Goal: Obtain resource: Download file/media

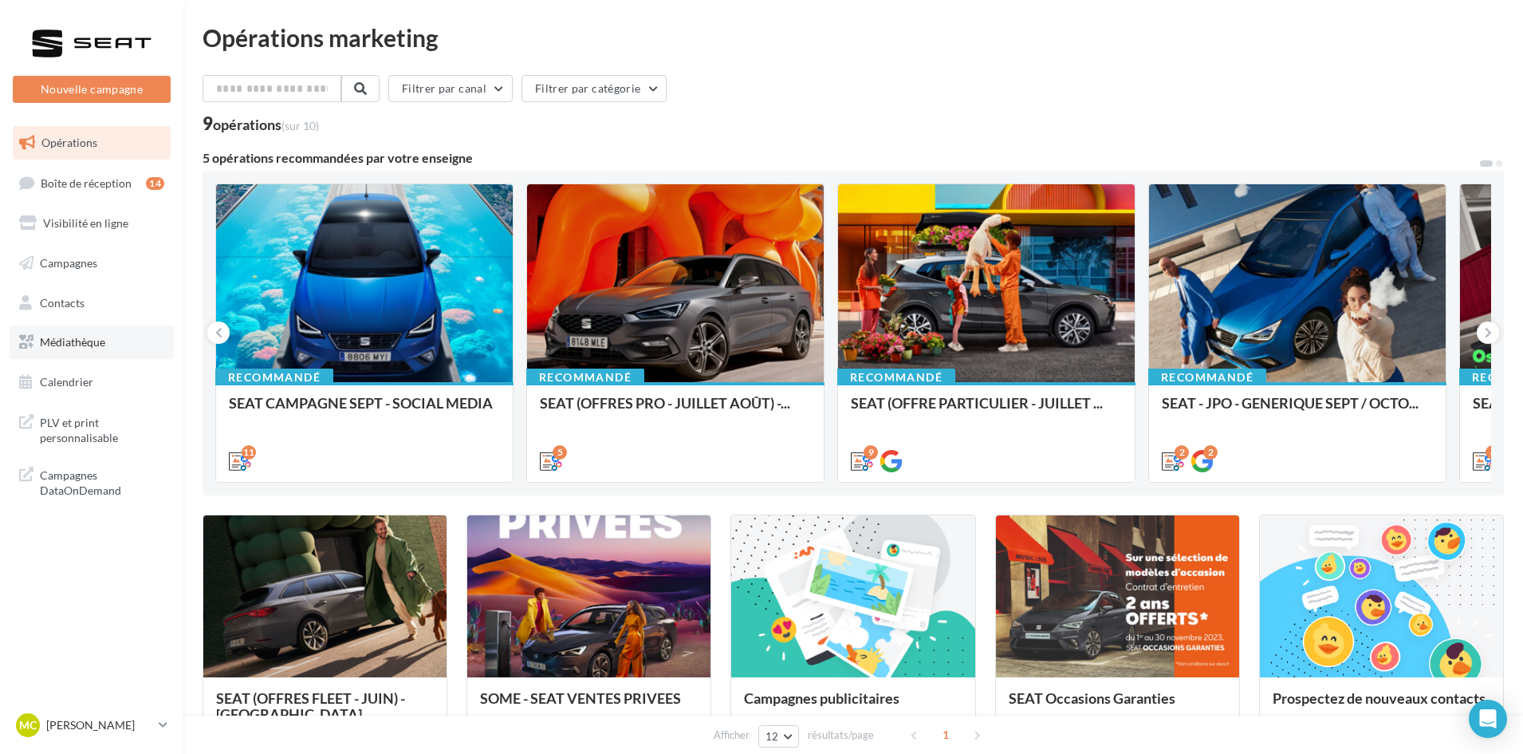
click at [116, 337] on link "Médiathèque" at bounding box center [92, 341] width 164 height 33
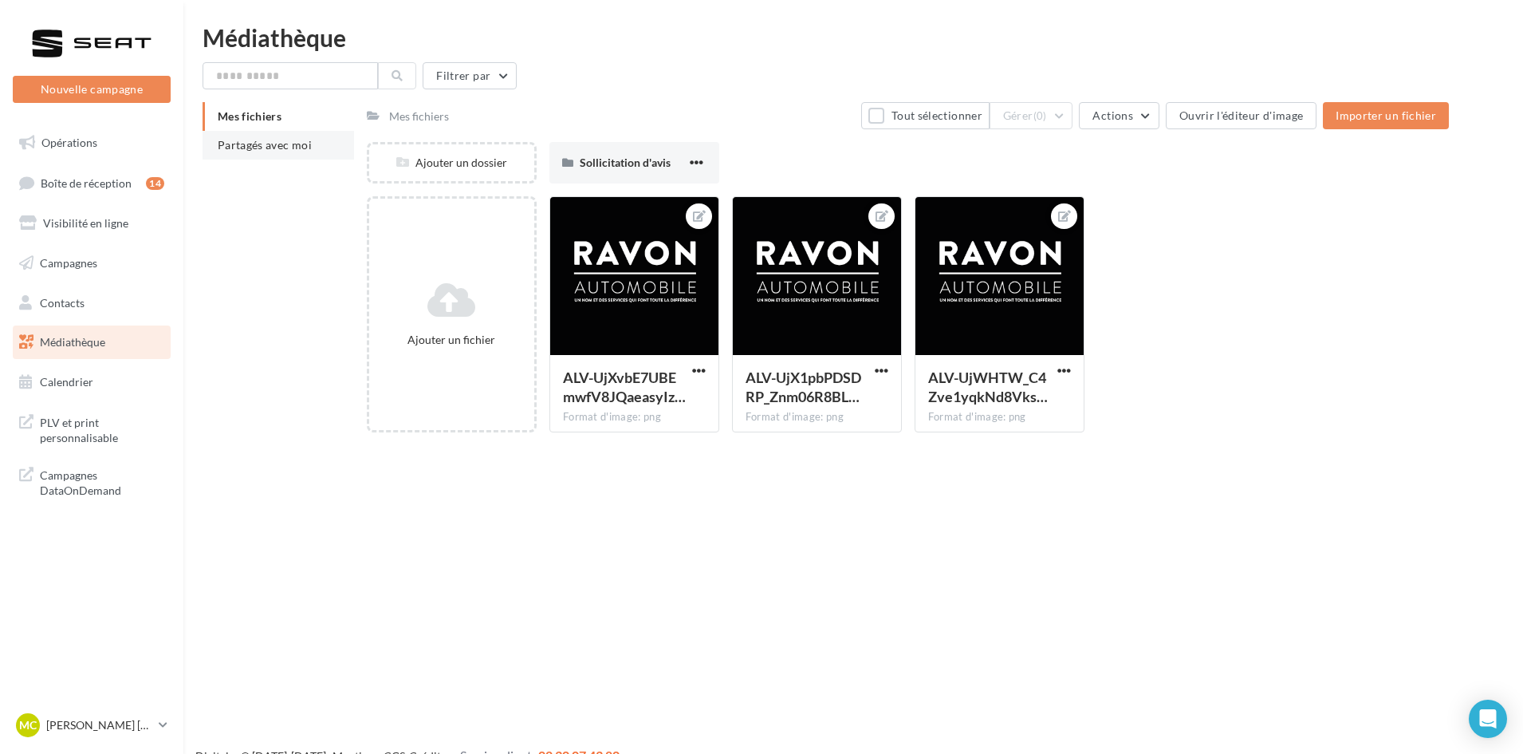
click at [278, 151] on span "Partagés avec moi" at bounding box center [265, 145] width 94 height 14
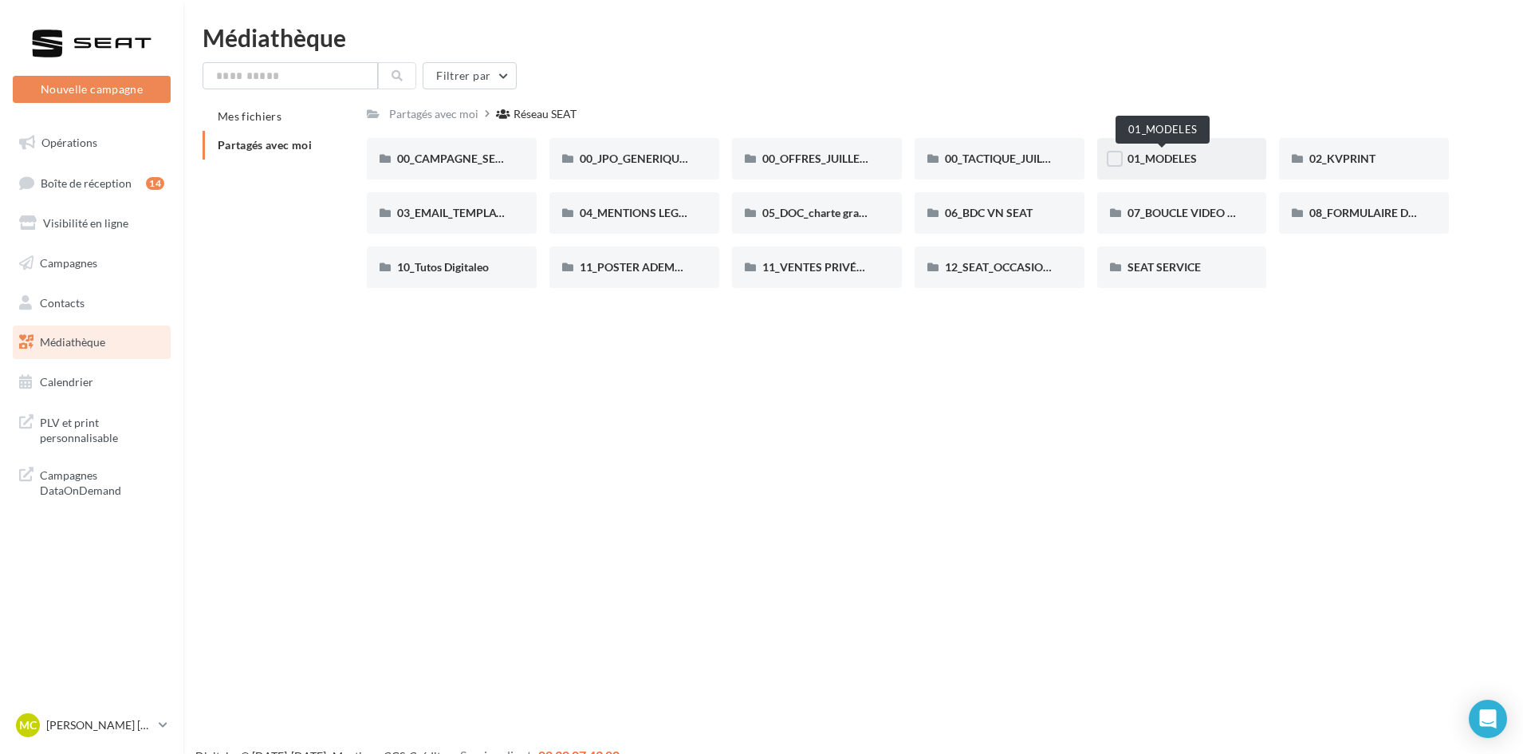
click at [1187, 163] on span "01_MODELES" at bounding box center [1162, 159] width 69 height 14
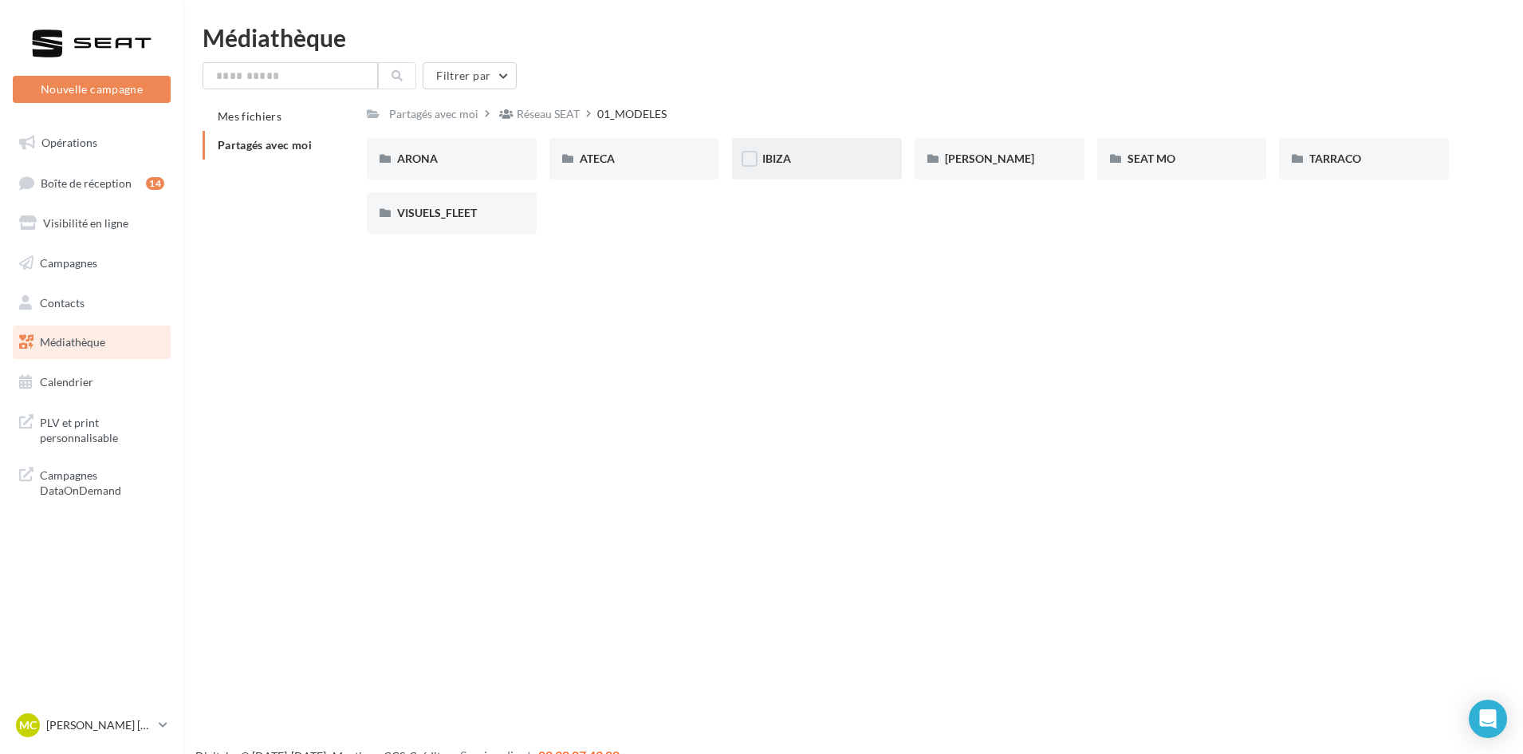
click at [828, 166] on div "IBIZA" at bounding box center [816, 159] width 109 height 16
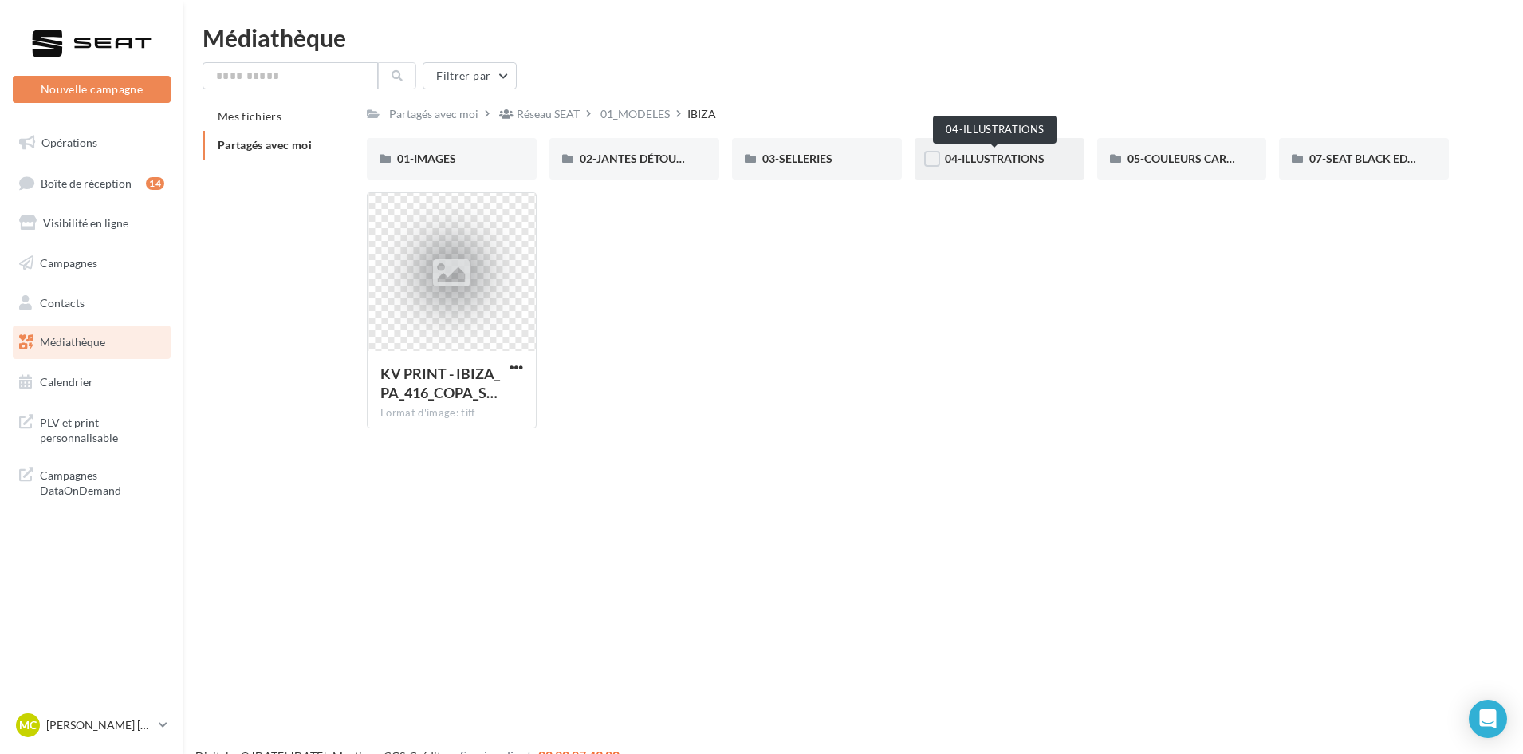
click at [1026, 159] on span "04-ILLUSTRATIONS" at bounding box center [995, 159] width 100 height 14
click at [1185, 163] on span "05-COULEURS CARROSSERIES" at bounding box center [1206, 159] width 157 height 14
click at [1345, 165] on div "07-SEAT BLACK EDITIONS" at bounding box center [1364, 159] width 109 height 16
click at [468, 158] on div "01-IMAGES" at bounding box center [451, 159] width 109 height 16
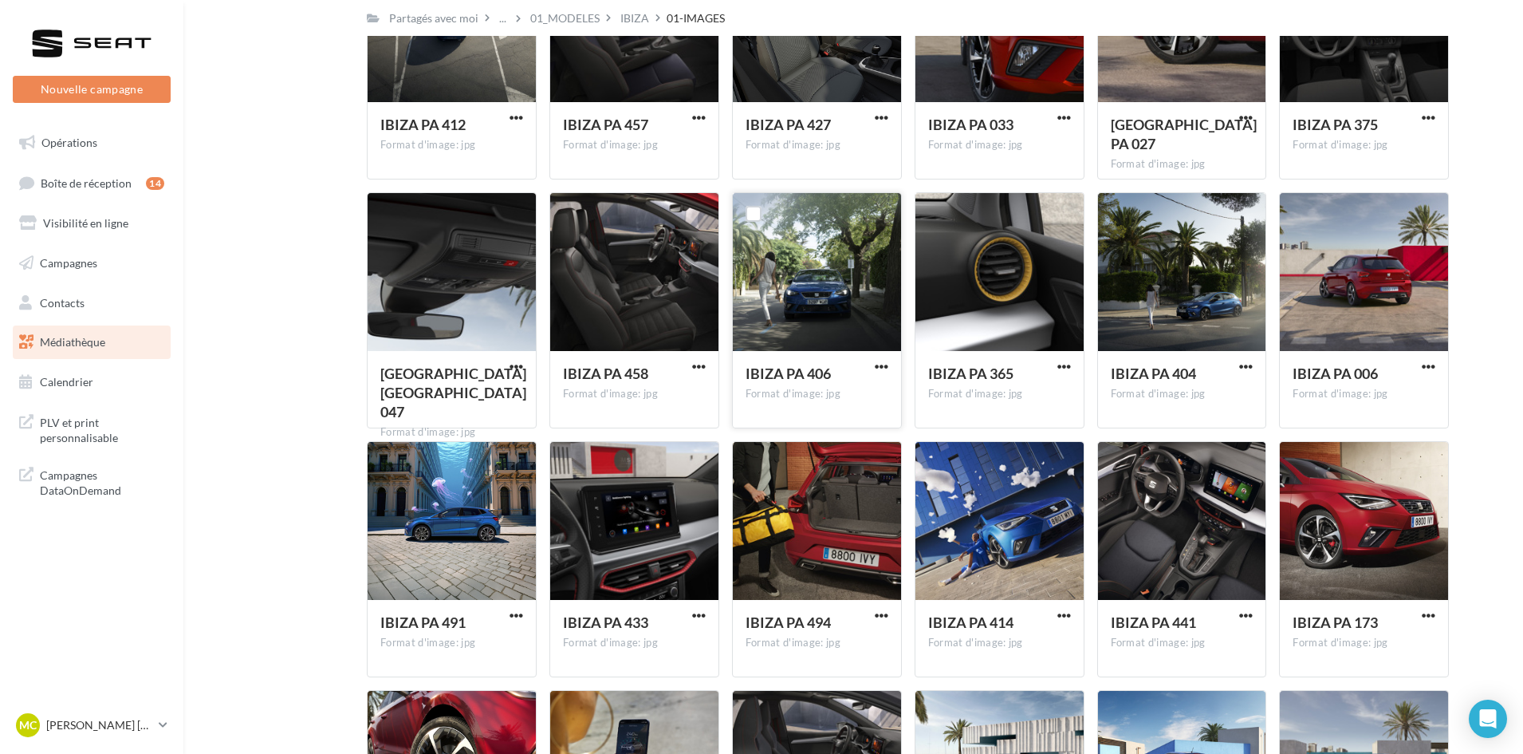
scroll to position [4413, 0]
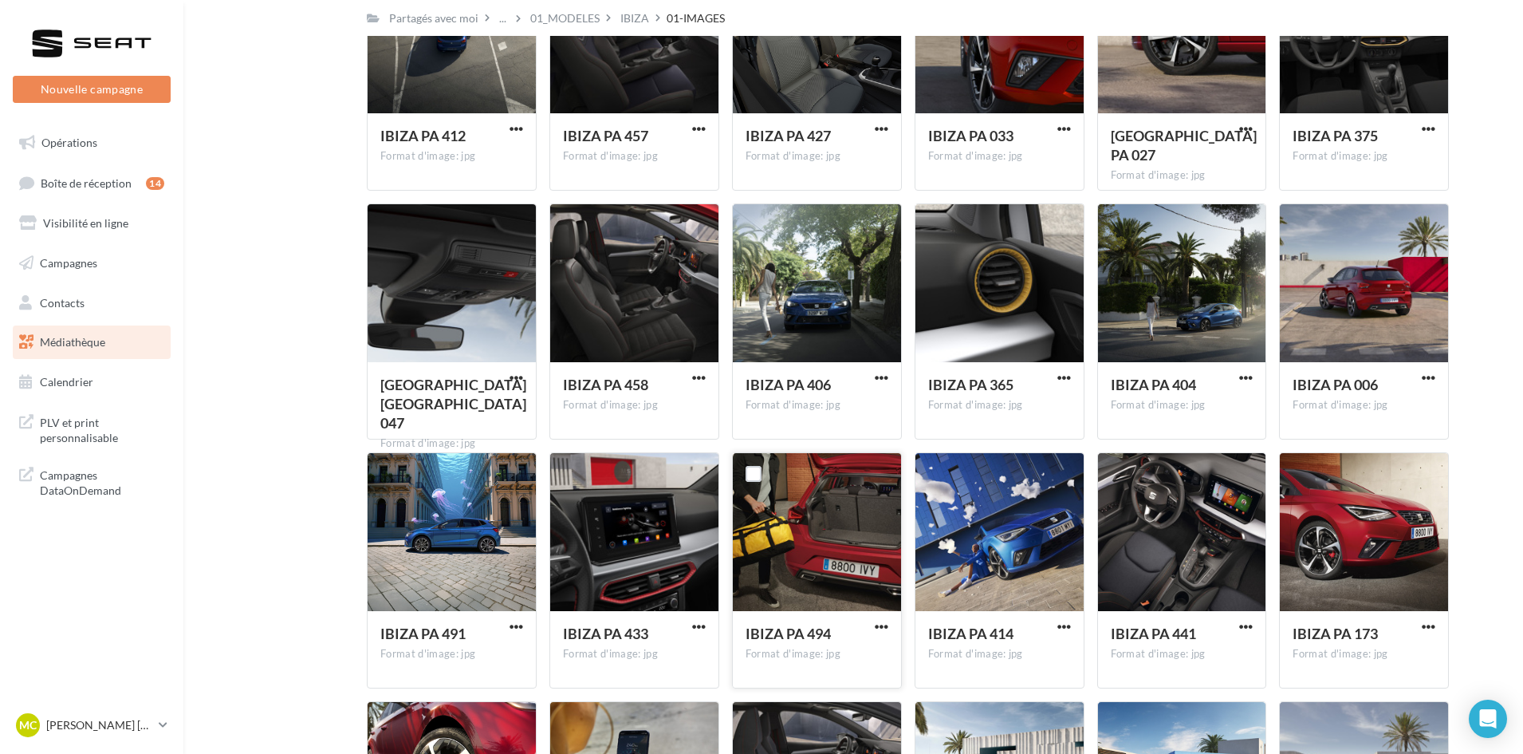
click at [831, 538] on div at bounding box center [817, 533] width 168 height 160
click at [880, 625] on span "button" at bounding box center [882, 627] width 14 height 14
click at [811, 662] on button "Télécharger" at bounding box center [812, 658] width 160 height 41
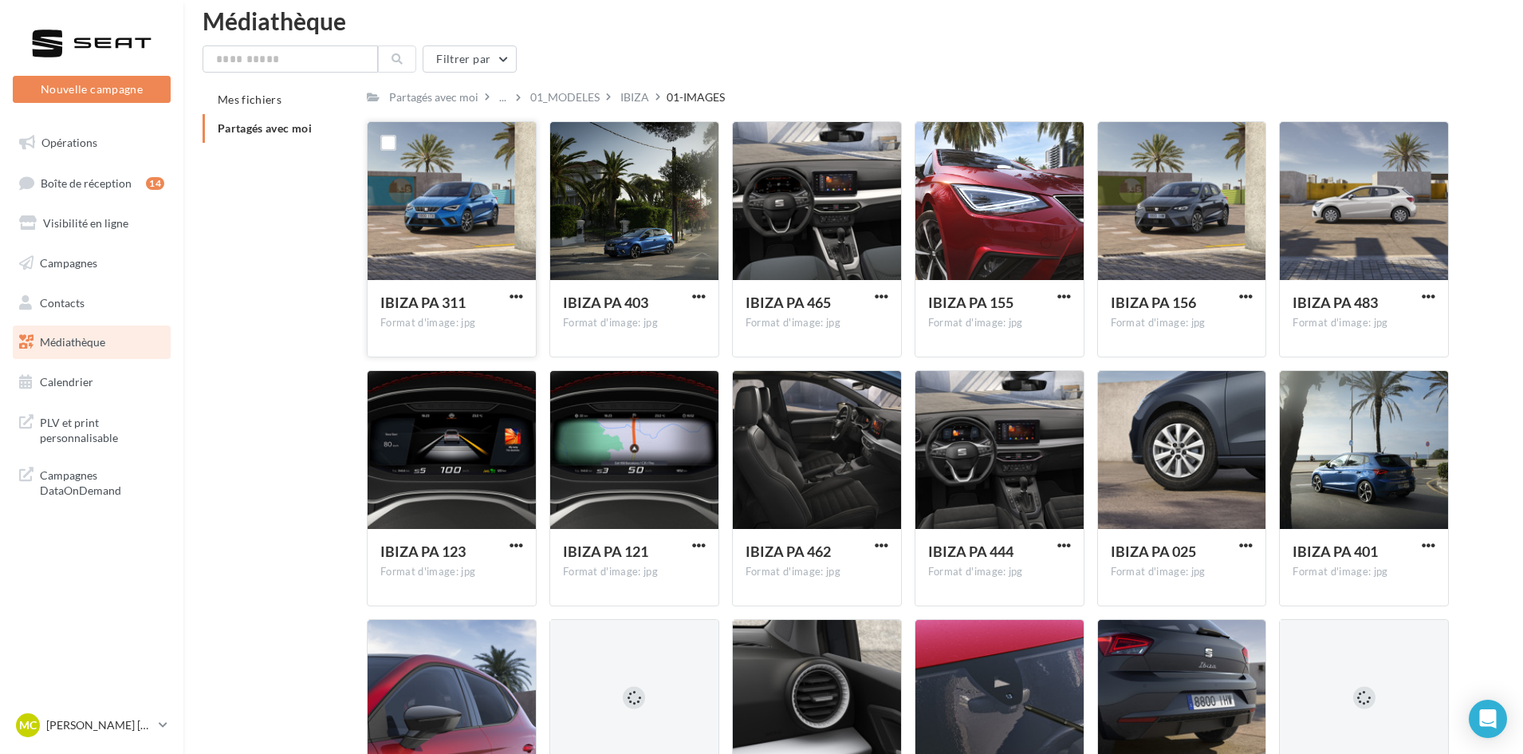
scroll to position [0, 0]
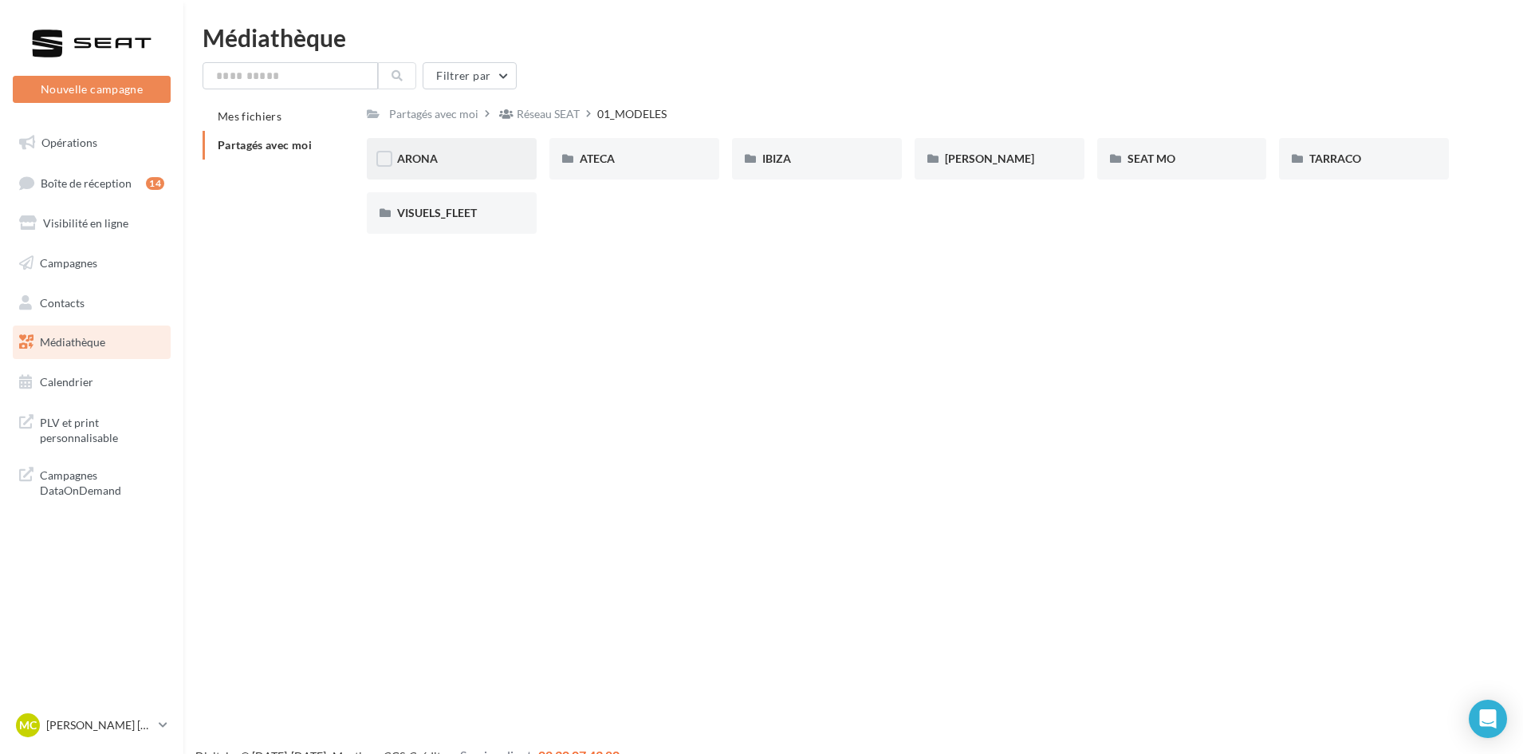
click at [488, 159] on div "ARONA" at bounding box center [451, 159] width 109 height 16
click at [473, 163] on div "01-IMAGES" at bounding box center [451, 159] width 109 height 16
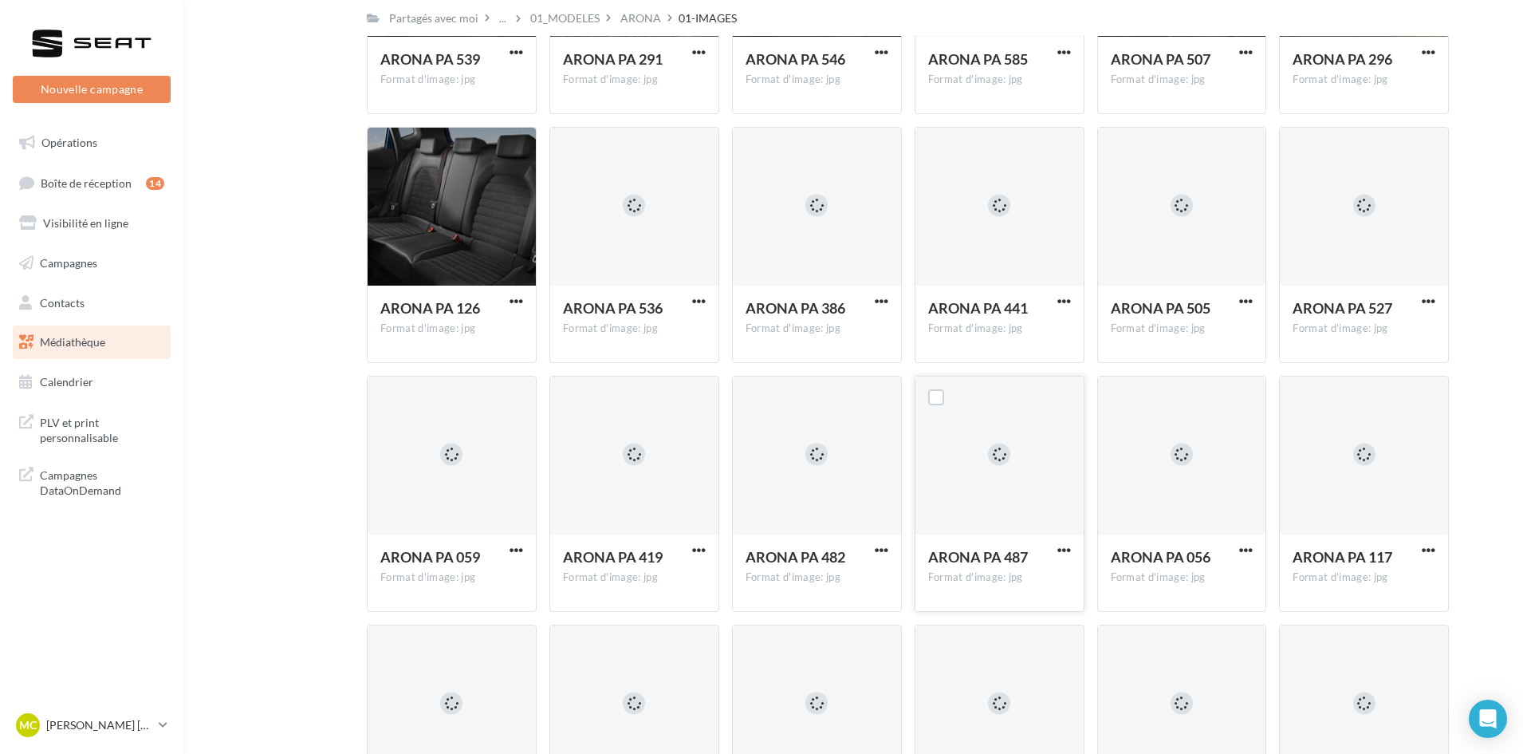
scroll to position [5823, 0]
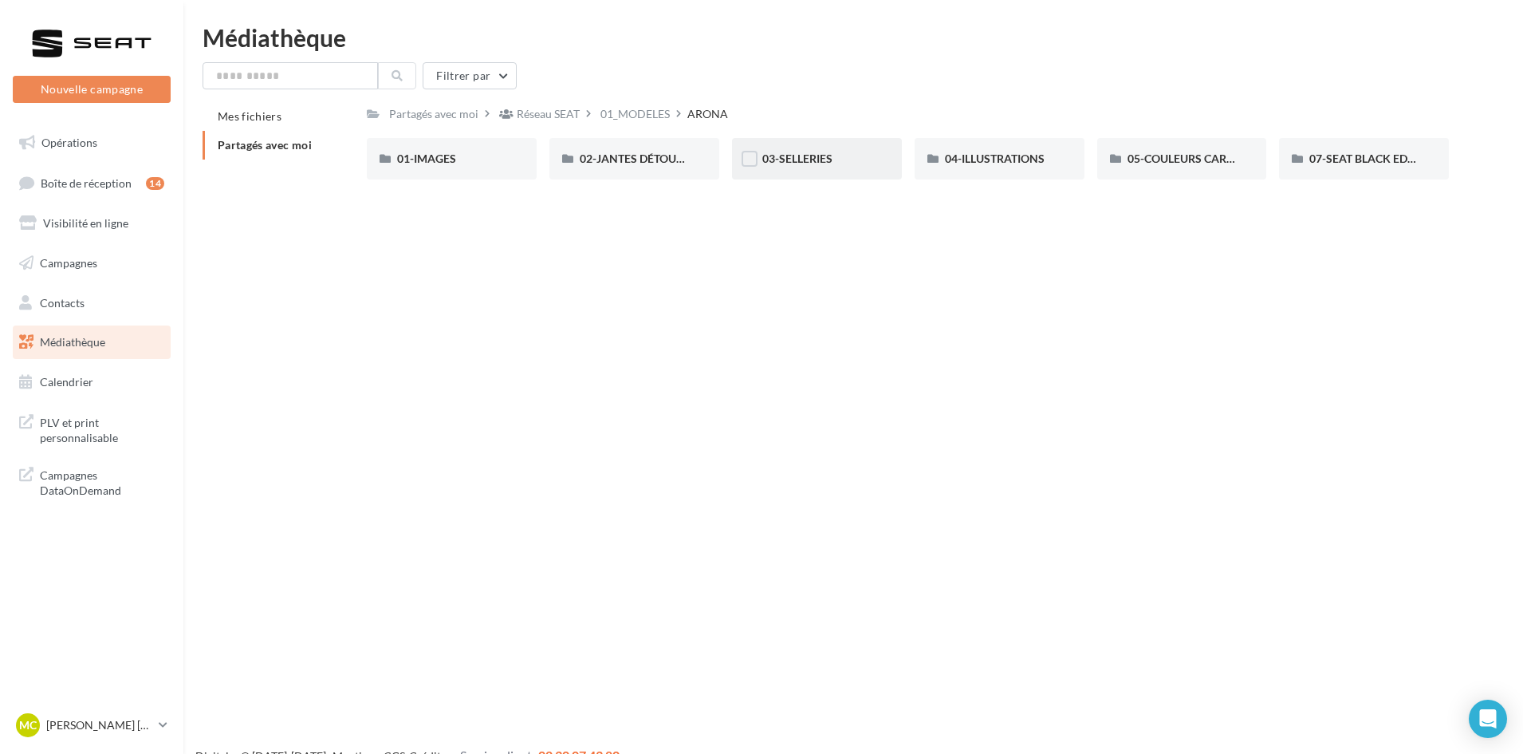
click at [782, 145] on div "03-SELLERIES" at bounding box center [817, 158] width 170 height 41
click at [995, 175] on div "04-ILLUSTRATIONS" at bounding box center [1000, 158] width 170 height 41
click at [1340, 165] on span "07-SEAT BLACK EDITIONS" at bounding box center [1377, 159] width 135 height 14
click at [973, 173] on div "[PERSON_NAME]" at bounding box center [1000, 158] width 170 height 41
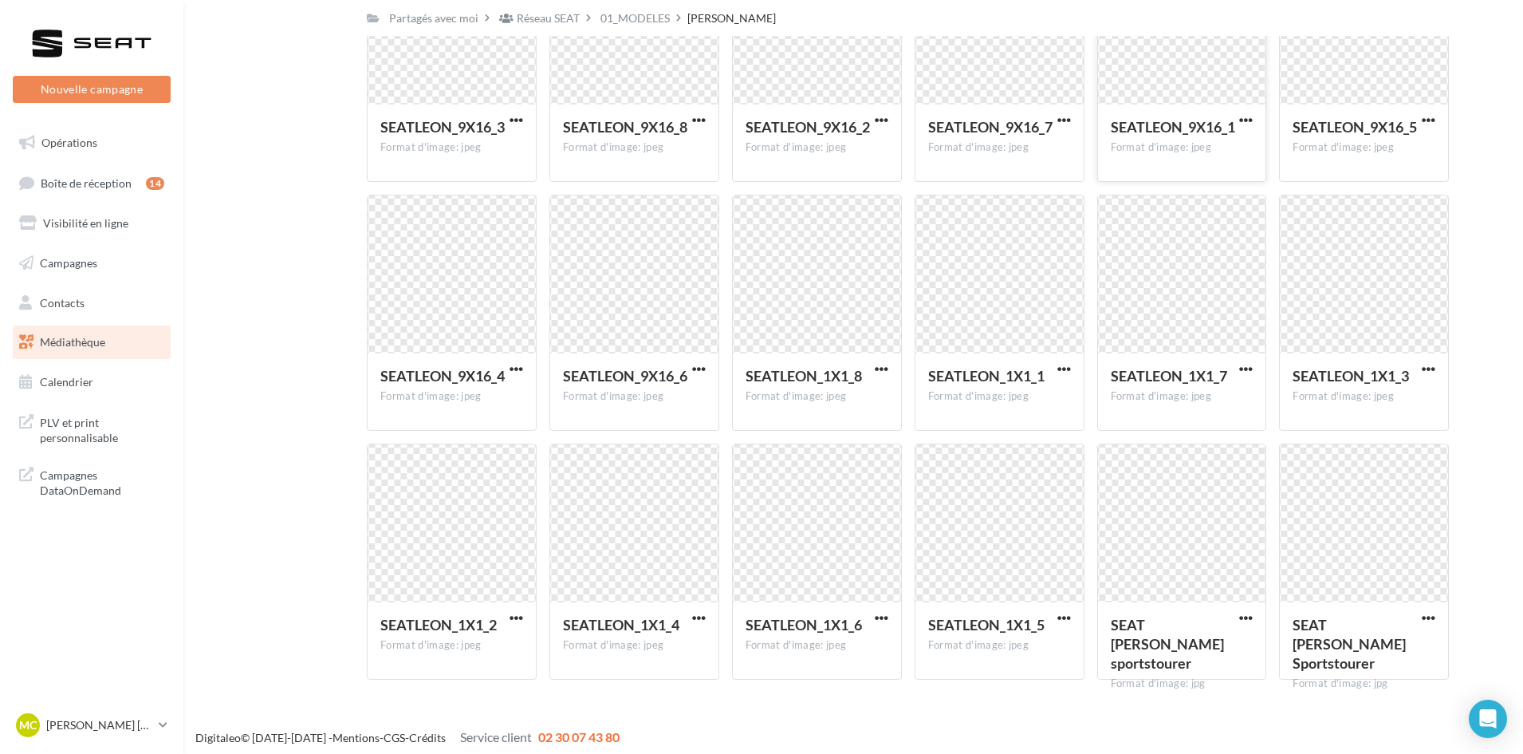
scroll to position [556, 0]
